Goal: Browse casually: Explore the website without a specific task or goal

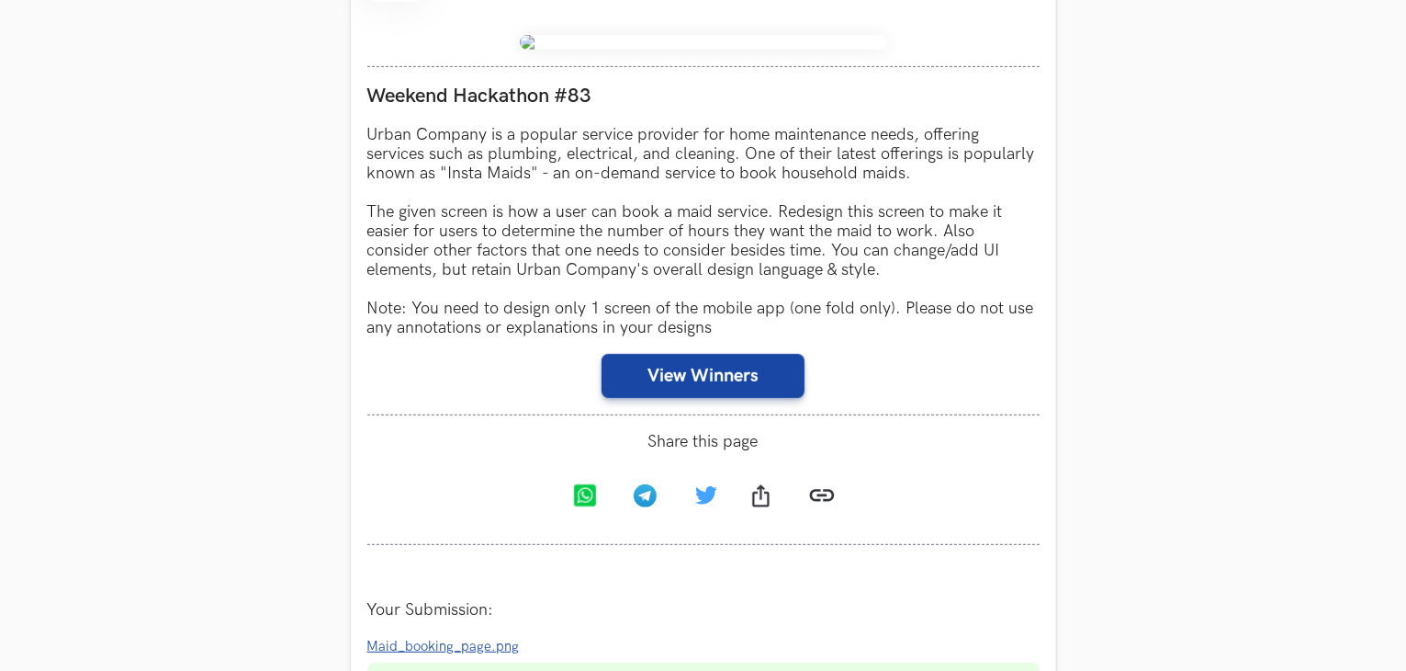
scroll to position [842, 0]
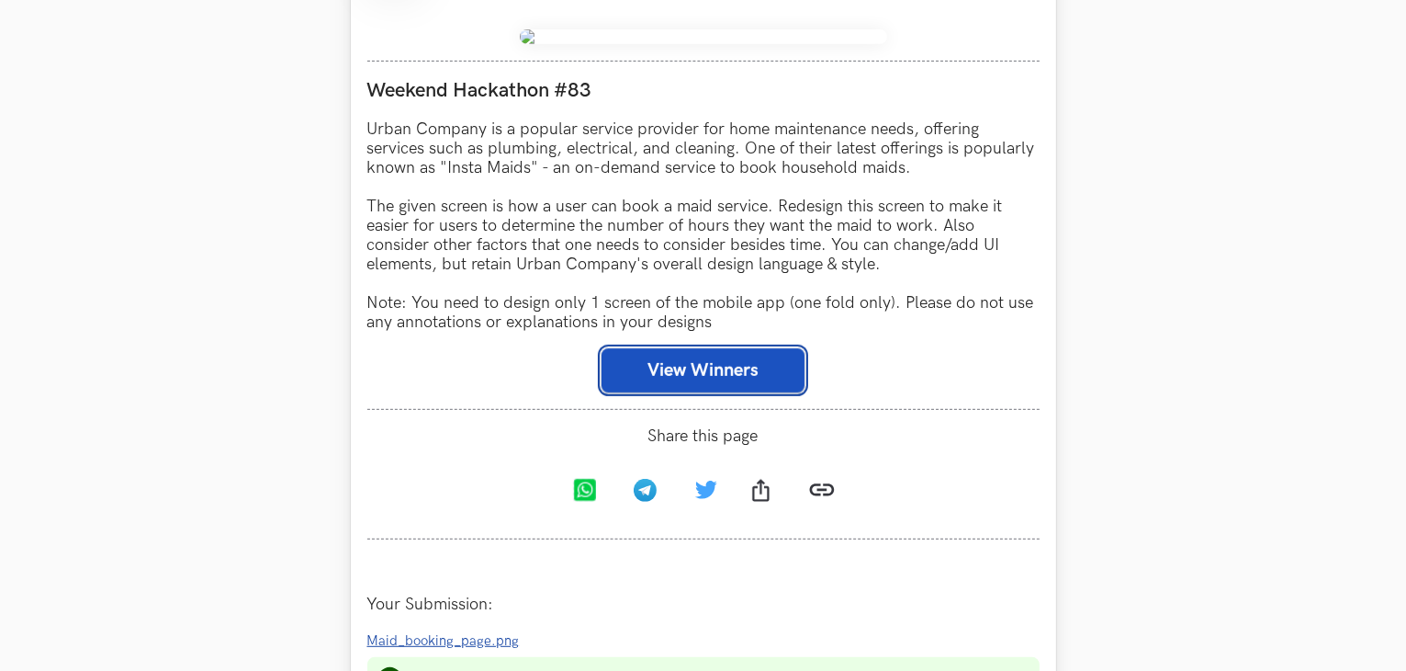
click at [731, 367] on button "View Winners" at bounding box center [703, 370] width 203 height 44
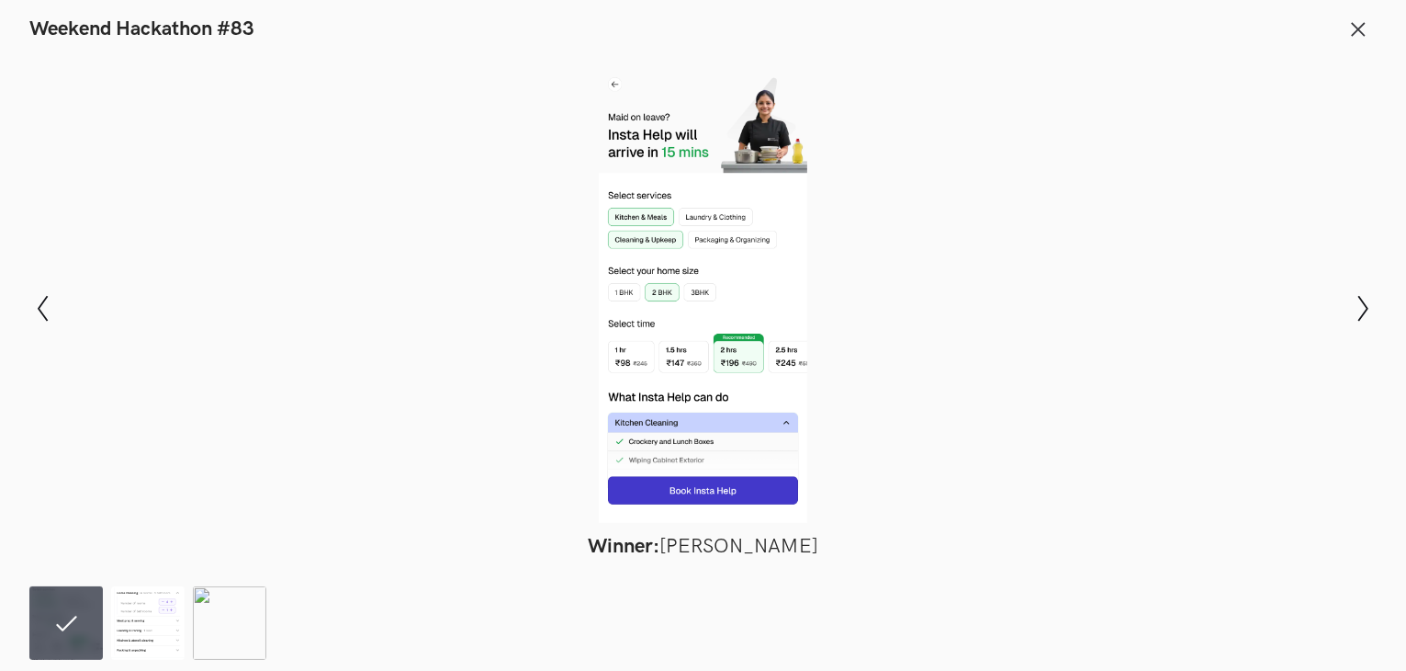
scroll to position [1026, 0]
click at [130, 637] on img at bounding box center [147, 622] width 73 height 73
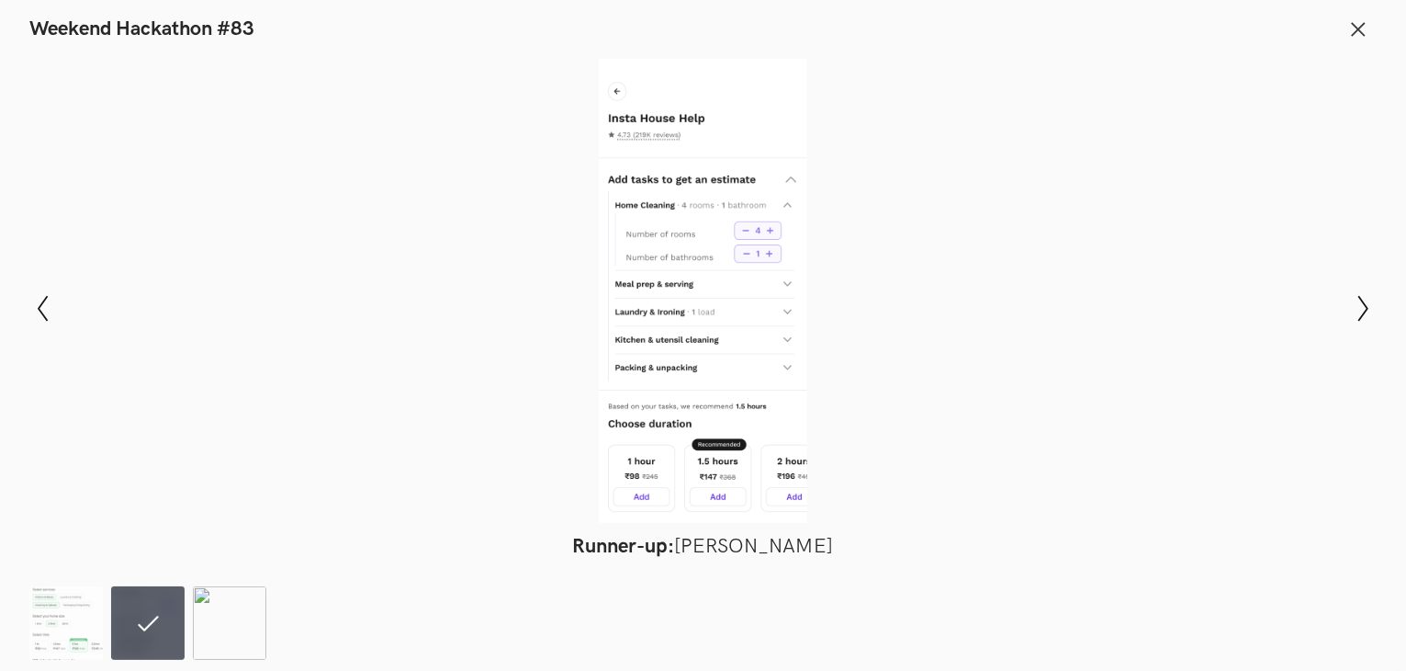
click at [227, 628] on img at bounding box center [229, 622] width 73 height 73
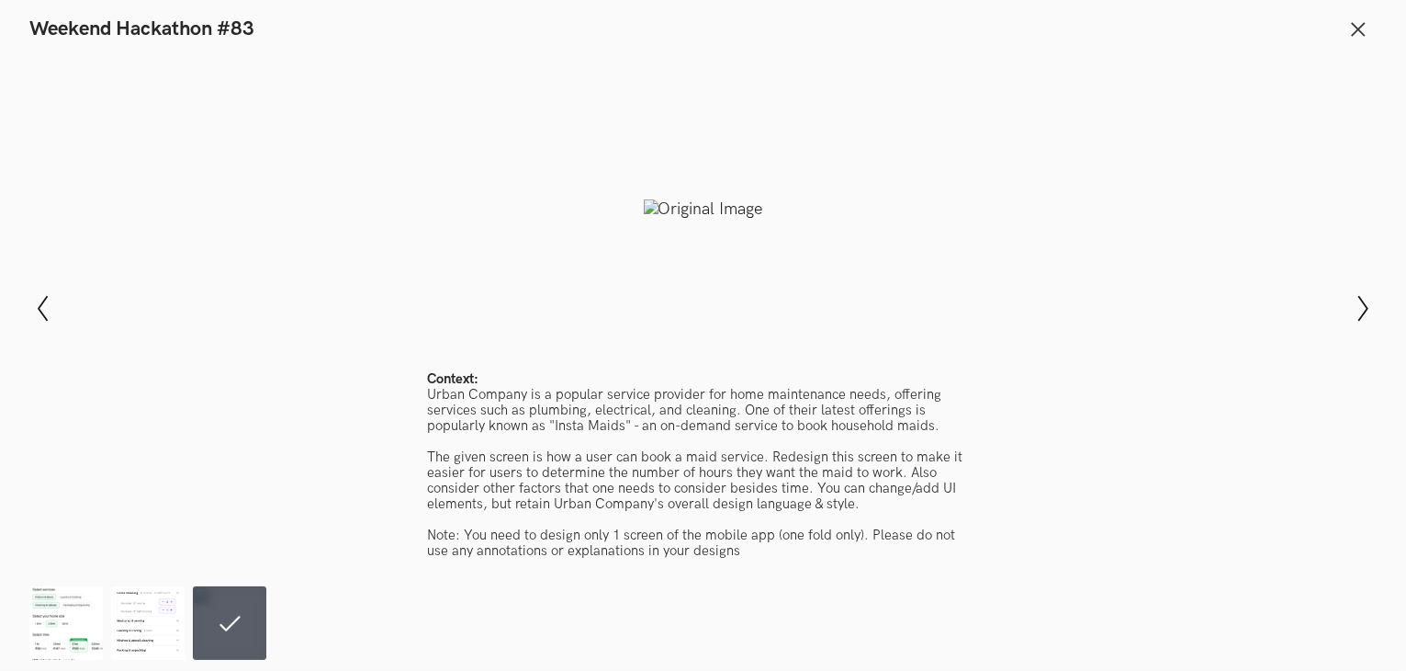
scroll to position [1302, 0]
click at [62, 603] on img at bounding box center [65, 622] width 73 height 73
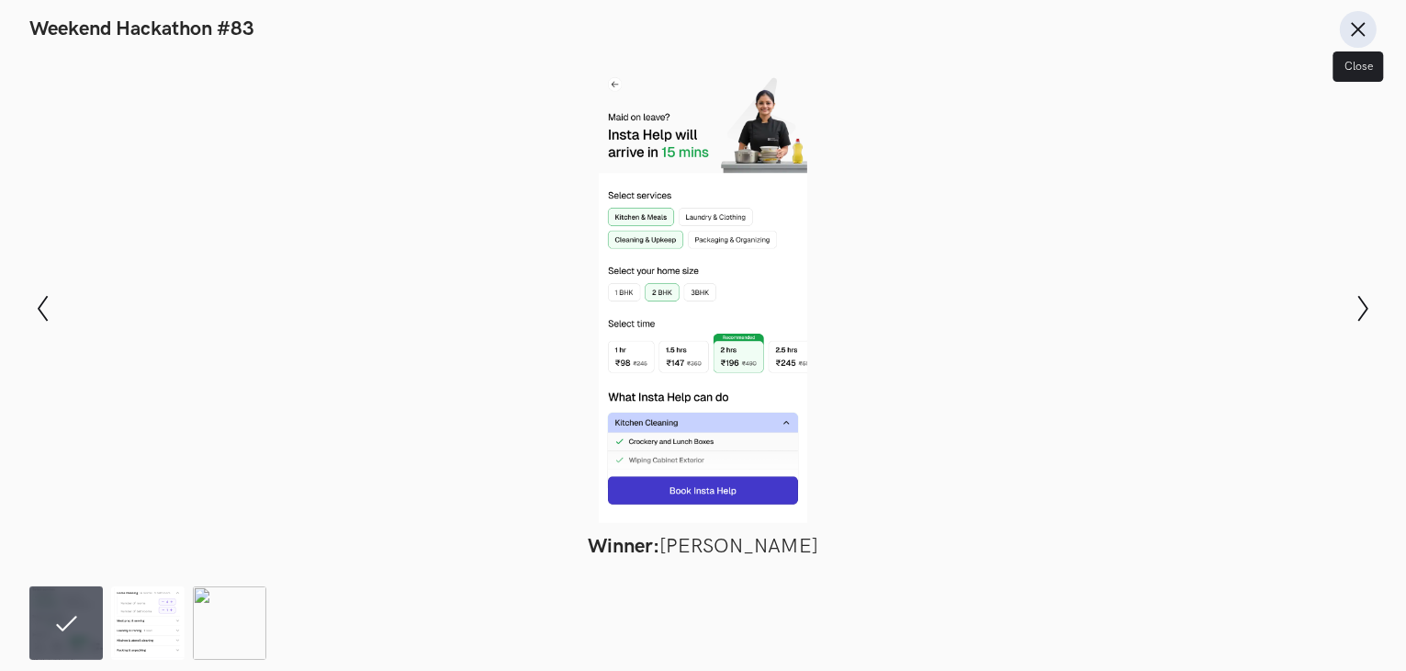
click at [1354, 26] on icon at bounding box center [1358, 29] width 20 height 20
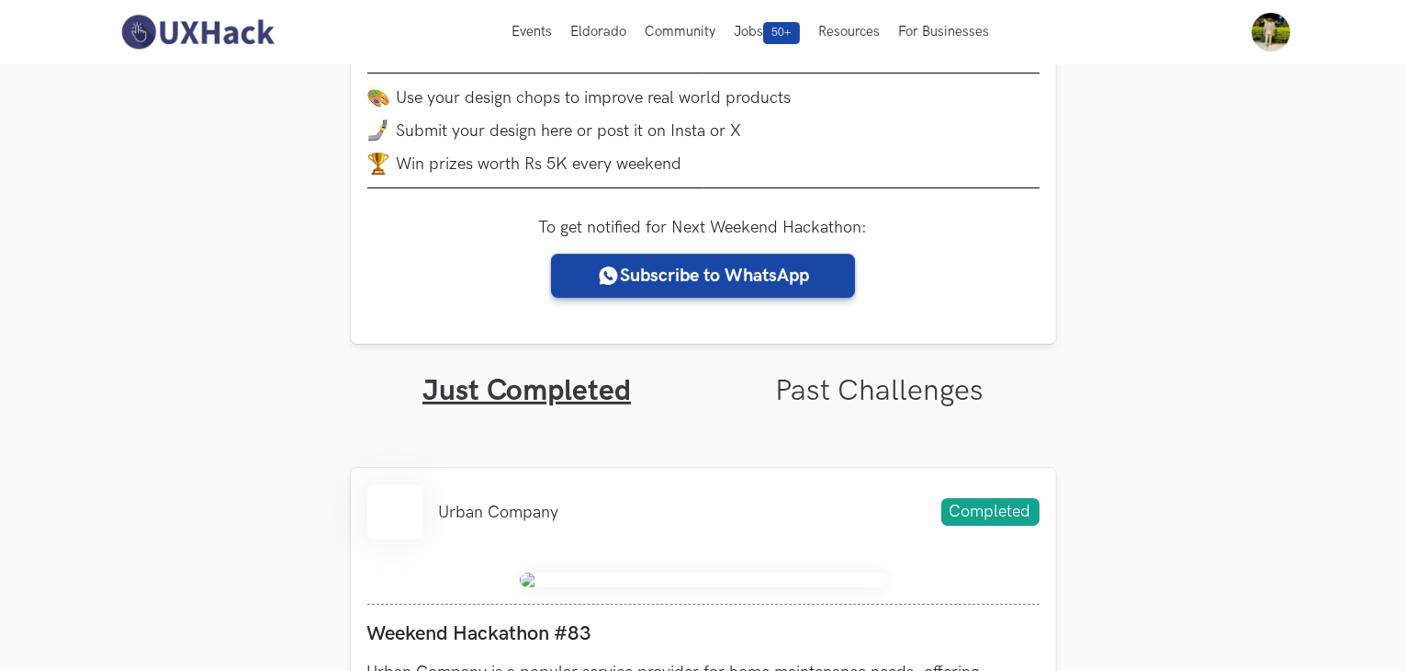
scroll to position [0, 0]
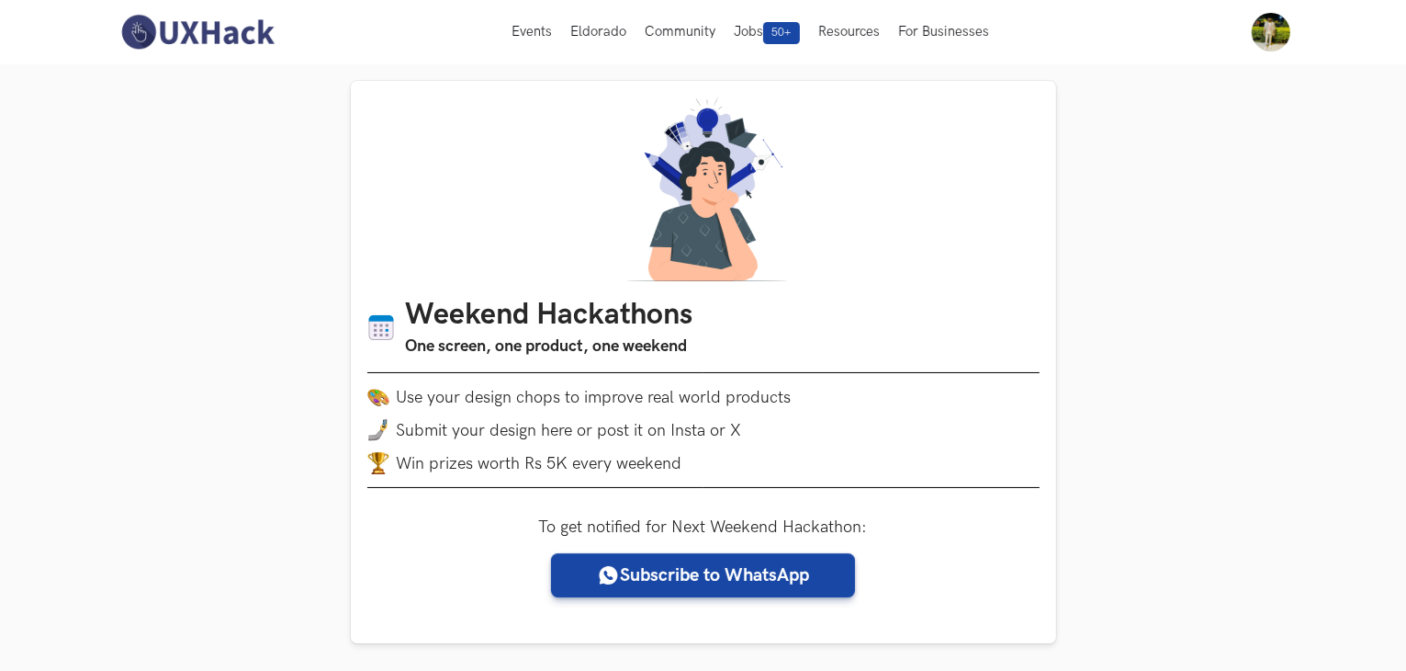
click at [230, 32] on img at bounding box center [197, 32] width 163 height 39
